Goal: Find specific page/section: Find specific page/section

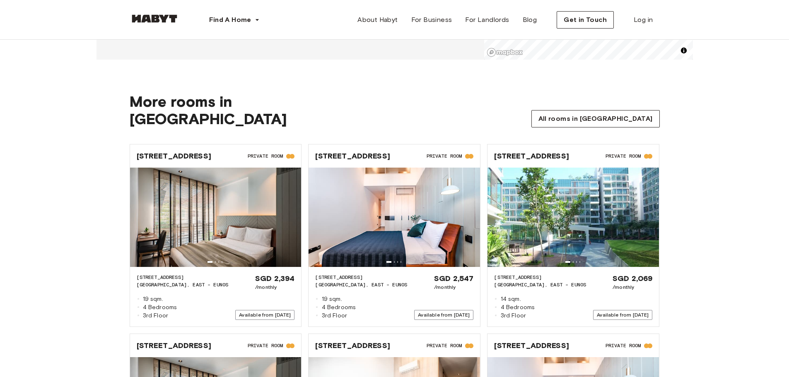
scroll to position [745, 0]
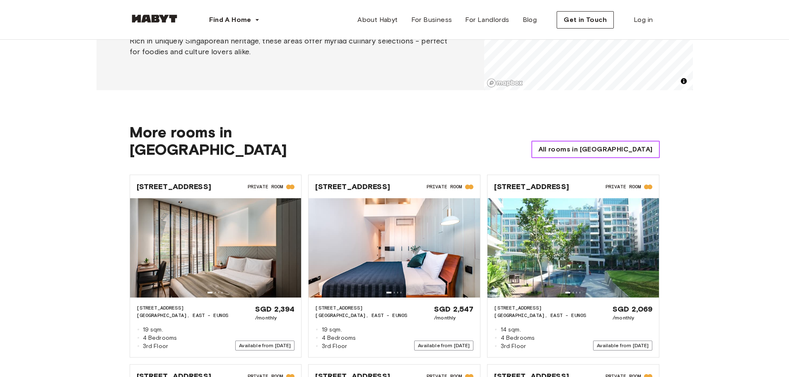
click at [604, 152] on span "All rooms in Singapore" at bounding box center [595, 149] width 114 height 10
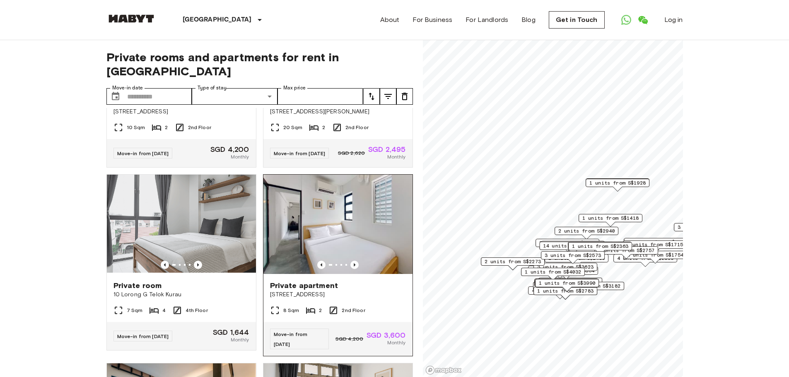
scroll to position [1366, 0]
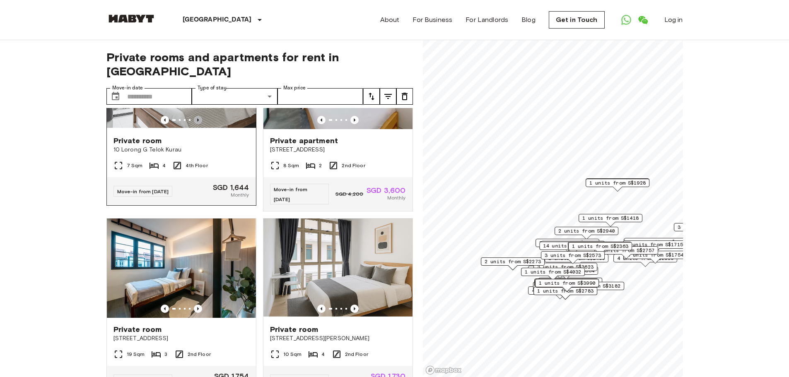
click at [194, 124] on icon "Previous image" at bounding box center [198, 120] width 8 height 8
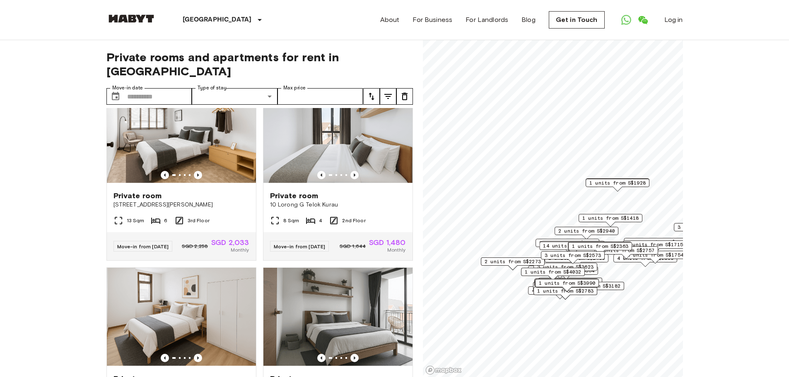
scroll to position [4443, 0]
